Goal: Navigation & Orientation: Go to known website

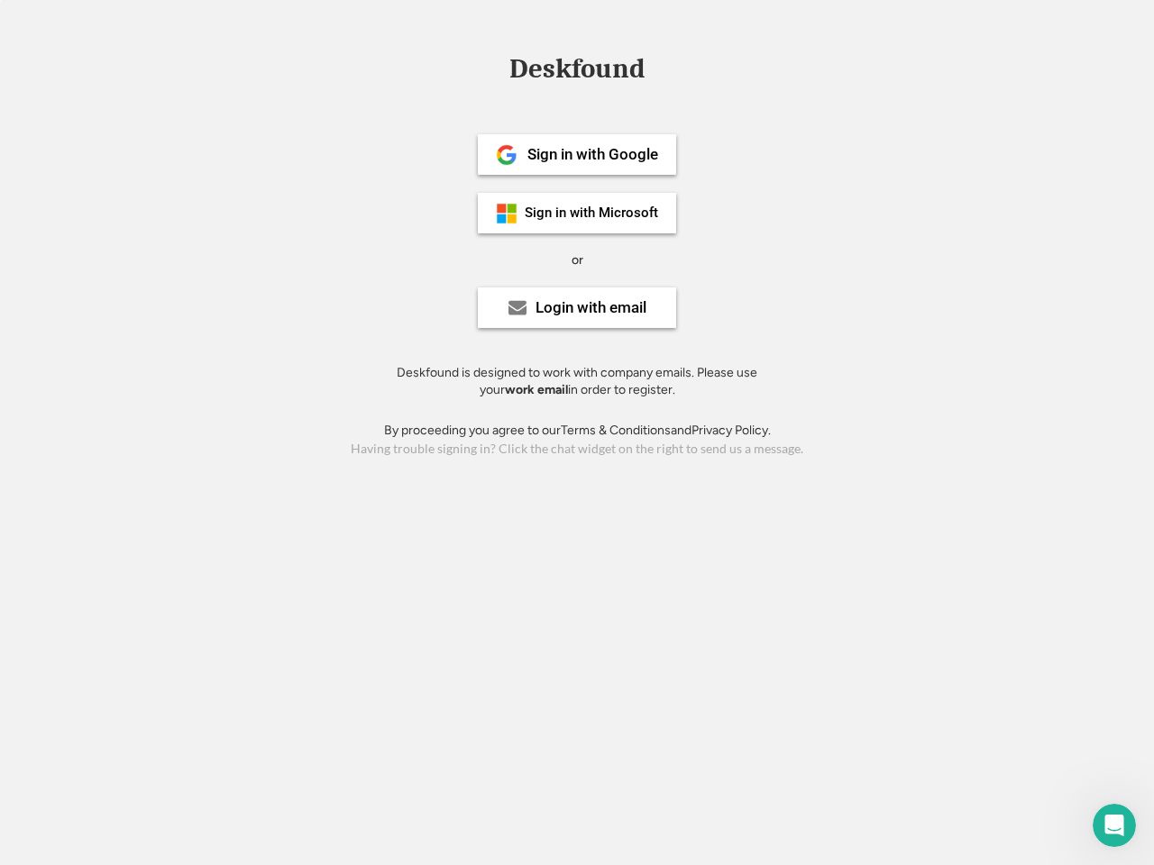
click at [577, 258] on div "or" at bounding box center [577, 260] width 12 height 18
click at [577, 72] on div "Deskfound" at bounding box center [576, 69] width 153 height 28
click at [493, 68] on div "Deskfound" at bounding box center [577, 72] width 1154 height 34
click at [577, 72] on div "Deskfound" at bounding box center [576, 69] width 153 height 28
click at [577, 260] on div "or" at bounding box center [577, 260] width 12 height 18
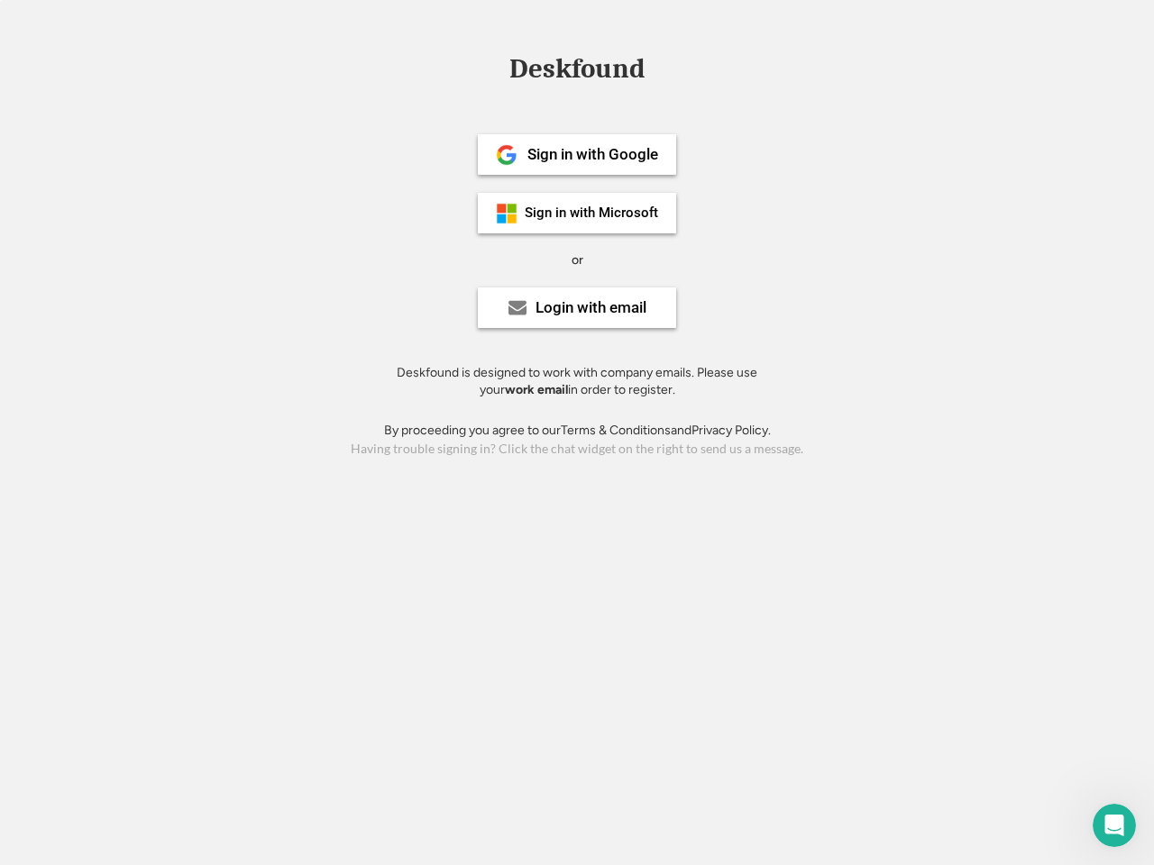
click at [577, 154] on div "Sign in with Google" at bounding box center [592, 154] width 131 height 15
click at [592, 154] on div "Sign in with Google" at bounding box center [592, 154] width 131 height 15
click at [506, 155] on img at bounding box center [507, 155] width 22 height 22
click at [577, 213] on div "Sign in with Microsoft" at bounding box center [591, 213] width 133 height 14
click at [592, 213] on div "Sign in with Microsoft" at bounding box center [591, 213] width 133 height 14
